Goal: Transaction & Acquisition: Download file/media

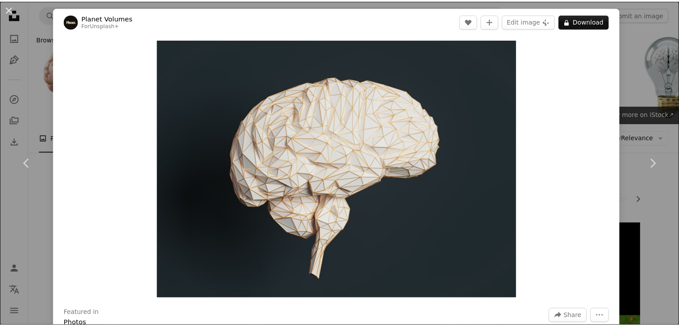
scroll to position [858, 0]
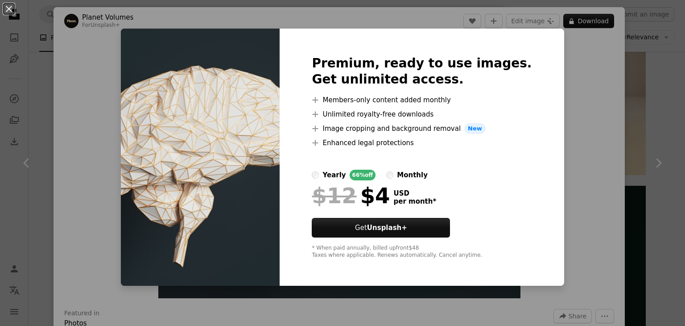
click at [580, 203] on div "An X shape Premium, ready to use images. Get unlimited access. A plus sign Memb…" at bounding box center [342, 163] width 685 height 326
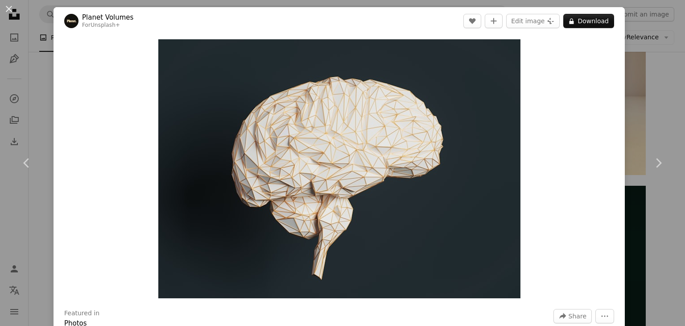
click at [633, 49] on div "An X shape Chevron left Chevron right Planet Volumes For Unsplash+ A heart A pl…" at bounding box center [342, 163] width 685 height 326
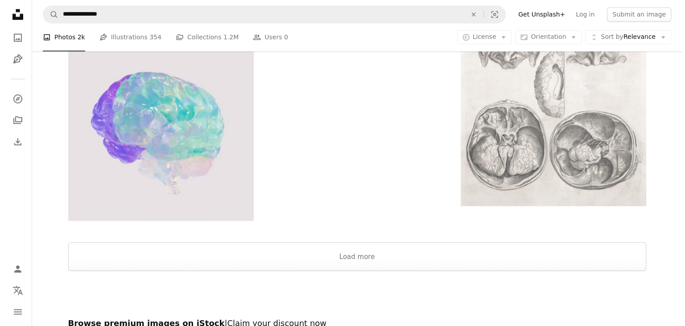
scroll to position [1499, 0]
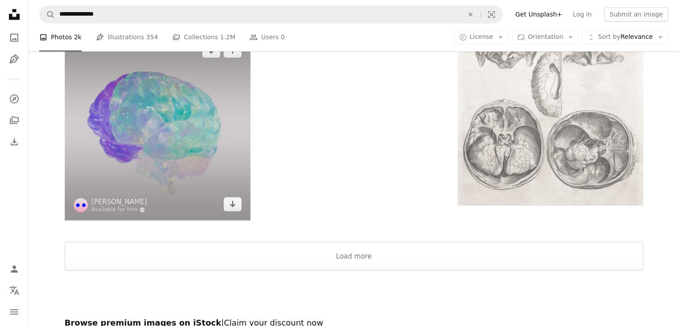
click at [203, 127] on img at bounding box center [158, 127] width 186 height 186
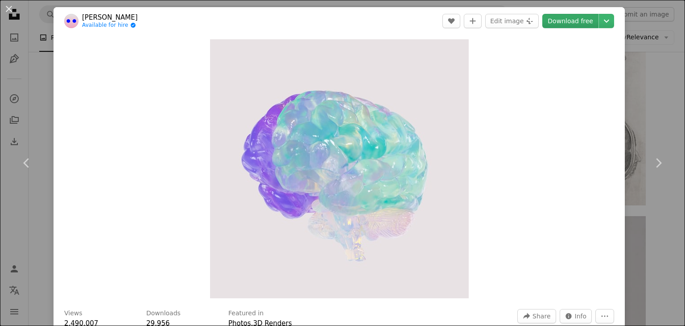
click at [562, 15] on link "Download free" at bounding box center [571, 21] width 56 height 14
